Goal: Transaction & Acquisition: Book appointment/travel/reservation

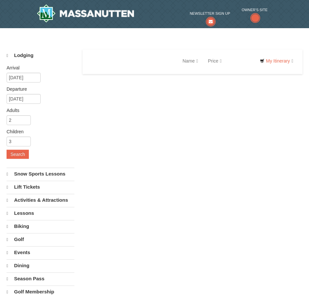
select select "10"
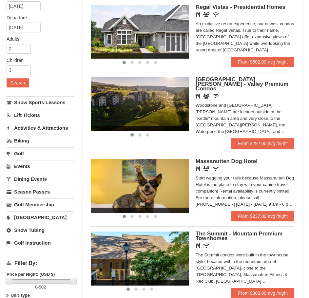
scroll to position [65, 0]
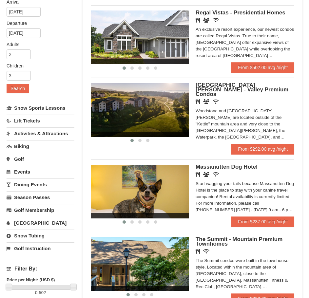
click at [235, 62] on div "Regal Vistas - Presidential Homes Restaurant Banquet Facilities Wireless Intern…" at bounding box center [244, 36] width 99 height 52
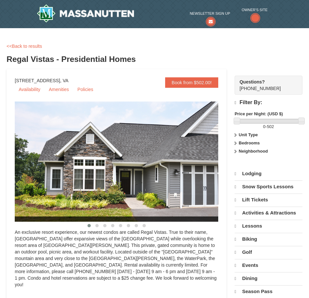
select select "10"
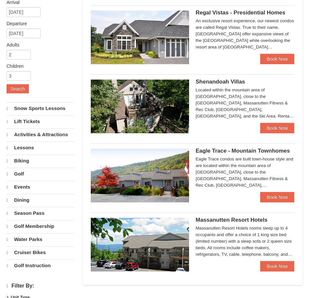
select select "10"
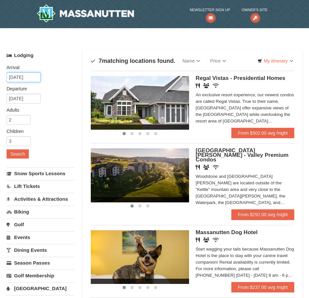
click at [24, 74] on input "11/21/2025" at bounding box center [24, 77] width 34 height 10
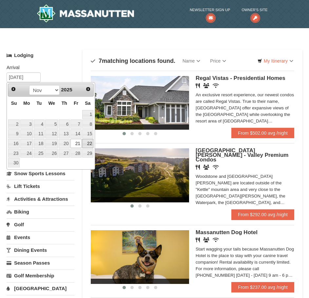
click at [87, 144] on link "22" at bounding box center [87, 143] width 11 height 9
type input "[DATE]"
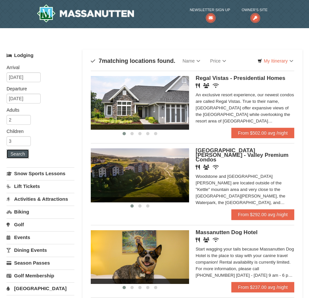
click at [21, 153] on button "Search" at bounding box center [18, 153] width 22 height 9
